Goal: Check status

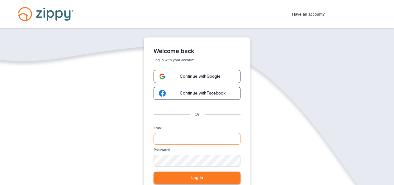
type input "**********"
click at [186, 176] on button "Log in" at bounding box center [197, 177] width 87 height 13
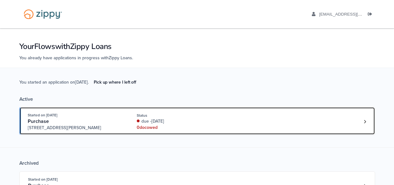
click at [195, 126] on div "0 doc owed" at bounding box center [178, 127] width 83 height 6
